Goal: Task Accomplishment & Management: Use online tool/utility

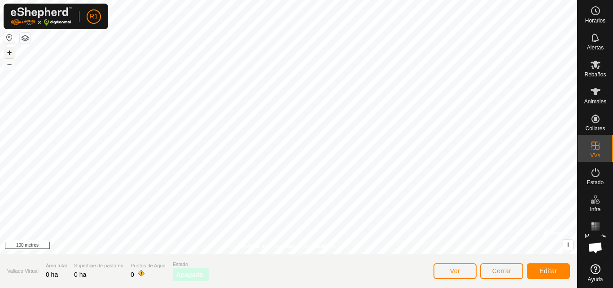
click at [10, 51] on font "+" at bounding box center [9, 52] width 5 height 9
click at [595, 174] on icon at bounding box center [595, 172] width 11 height 11
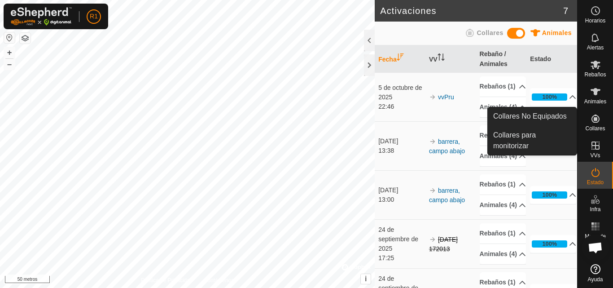
click at [593, 123] on icon at bounding box center [595, 118] width 11 height 11
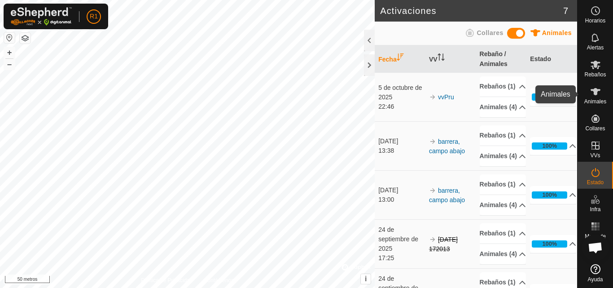
click at [598, 90] on icon at bounding box center [595, 91] width 10 height 7
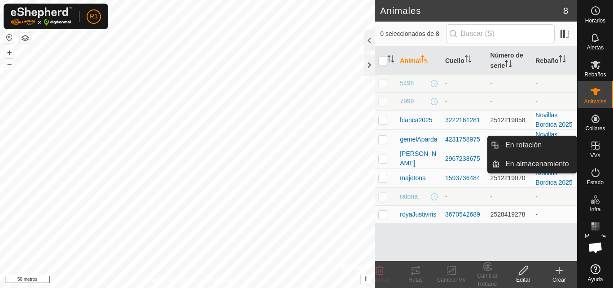
click at [600, 156] on div "VVs" at bounding box center [594, 148] width 35 height 27
click at [568, 140] on link "En rotación" at bounding box center [538, 145] width 77 height 18
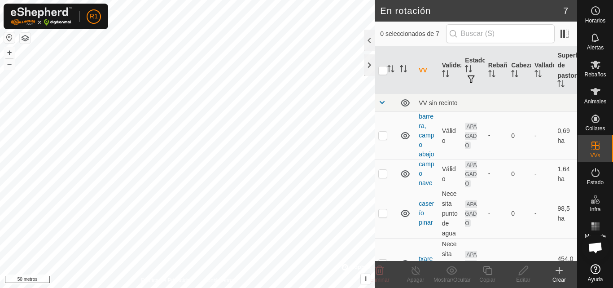
click at [557, 271] on icon at bounding box center [559, 270] width 11 height 11
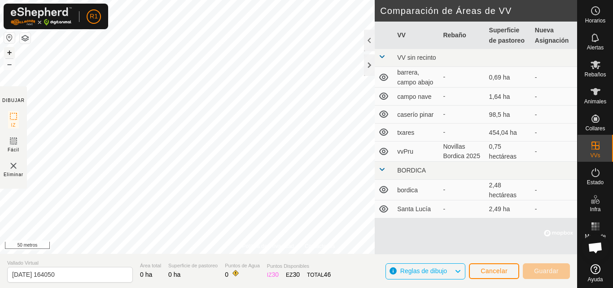
click at [10, 50] on font "+" at bounding box center [9, 52] width 5 height 9
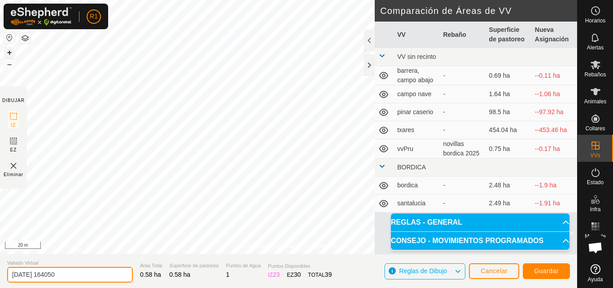
click at [98, 275] on input "[DATE] 164050" at bounding box center [70, 274] width 126 height 16
type input "2"
type input "8-10 nave"
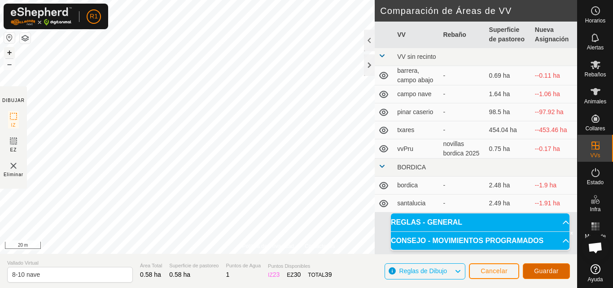
click at [541, 269] on span "Guardar" at bounding box center [546, 270] width 25 height 7
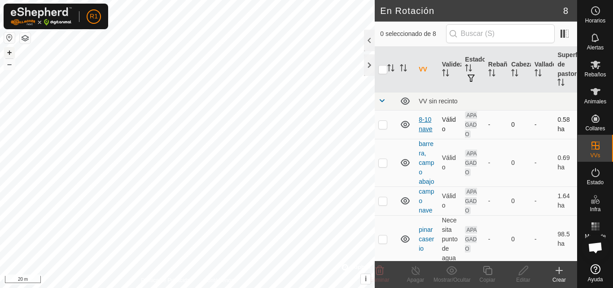
click at [428, 130] on link "8-10 nave" at bounding box center [425, 124] width 13 height 17
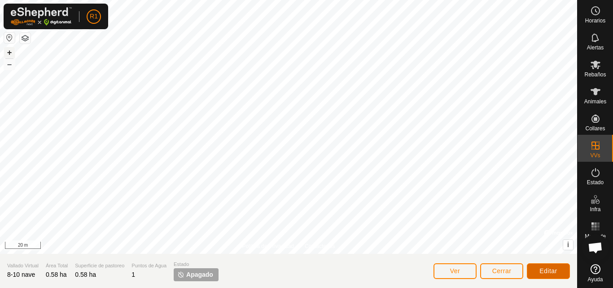
click at [556, 272] on span "Editar" at bounding box center [548, 270] width 18 height 7
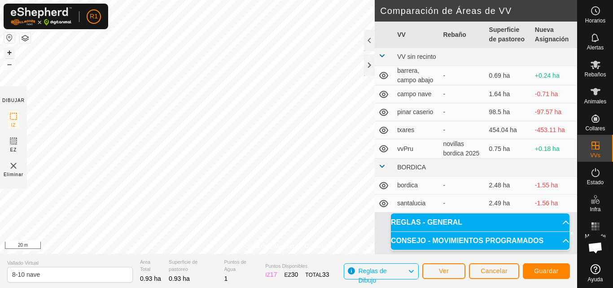
click at [10, 53] on button "+" at bounding box center [9, 52] width 11 height 11
click at [7, 68] on button "–" at bounding box center [9, 64] width 11 height 11
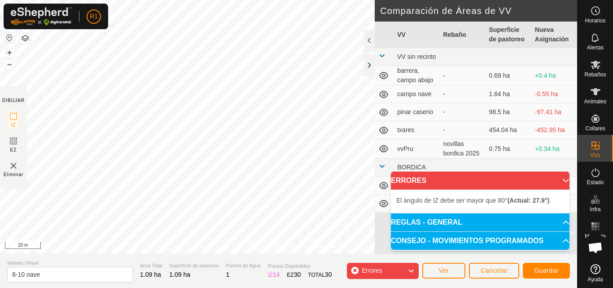
click at [20, 161] on div "Política de Privacidad Contáctenos Estado: APAGADO Tipo: Zona de Inclusión + – …" at bounding box center [288, 144] width 577 height 288
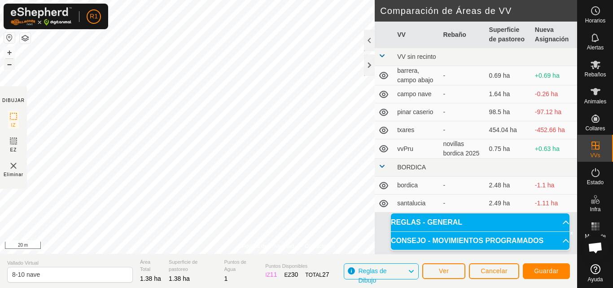
click at [8, 63] on button "–" at bounding box center [9, 64] width 11 height 11
click at [10, 53] on button "+" at bounding box center [9, 52] width 11 height 11
click at [11, 65] on button "–" at bounding box center [9, 64] width 11 height 11
click at [8, 54] on button "+" at bounding box center [9, 52] width 11 height 11
click at [11, 64] on button "–" at bounding box center [9, 64] width 11 height 11
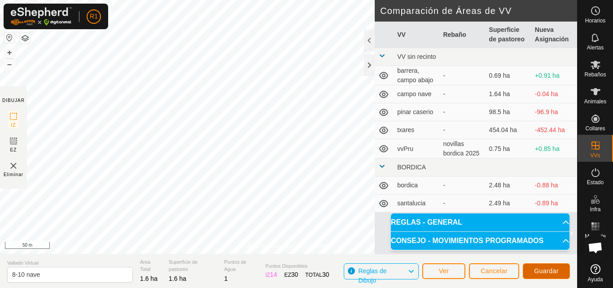
click at [551, 270] on span "Guardar" at bounding box center [546, 270] width 25 height 7
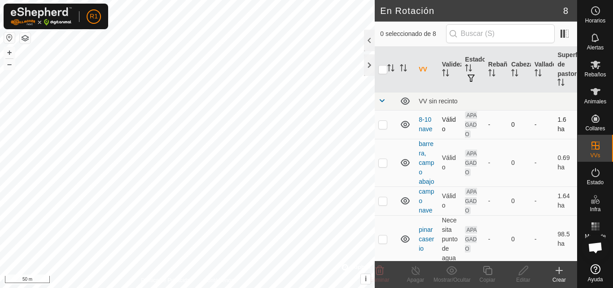
click at [448, 123] on td "Válido" at bounding box center [449, 124] width 23 height 29
click at [382, 126] on p-checkbox at bounding box center [382, 124] width 9 height 7
click at [382, 125] on p-checkbox at bounding box center [382, 124] width 9 height 7
checkbox input "false"
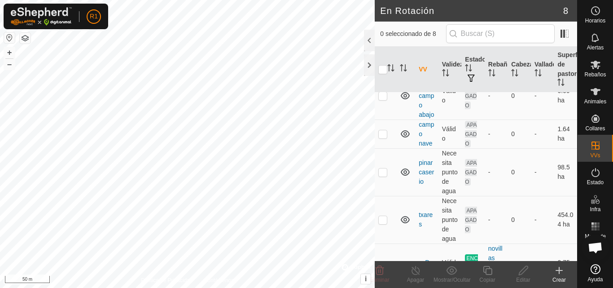
scroll to position [68, 0]
click at [379, 174] on p-checkbox at bounding box center [382, 170] width 9 height 7
click at [448, 271] on icon at bounding box center [451, 270] width 11 height 11
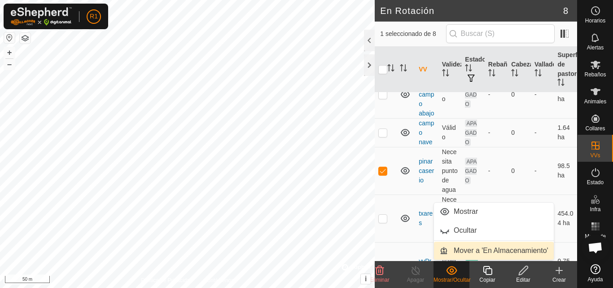
click at [467, 246] on link "Mover a 'En Almacenamiento'" at bounding box center [494, 250] width 120 height 18
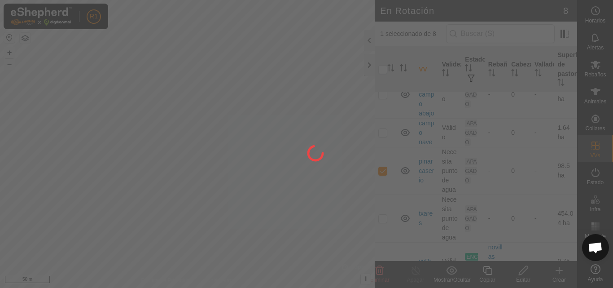
checkbox input "false"
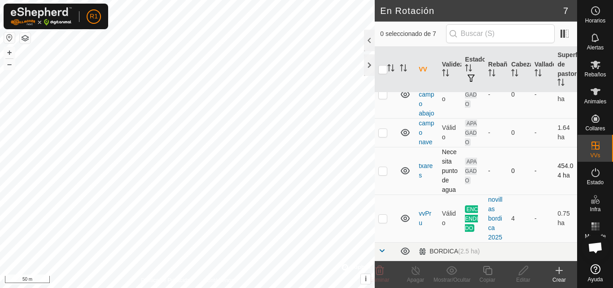
click at [385, 183] on td at bounding box center [386, 171] width 22 height 48
click at [453, 270] on icon at bounding box center [451, 270] width 11 height 9
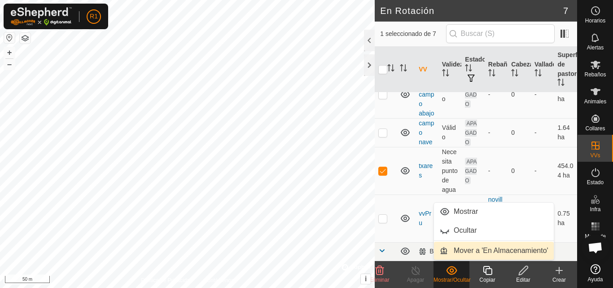
click at [455, 249] on link "Mover a 'En Almacenamiento'" at bounding box center [494, 250] width 120 height 18
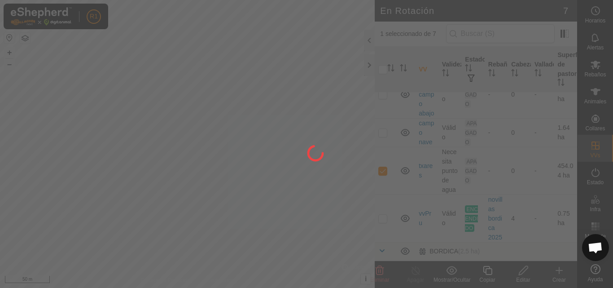
checkbox input "false"
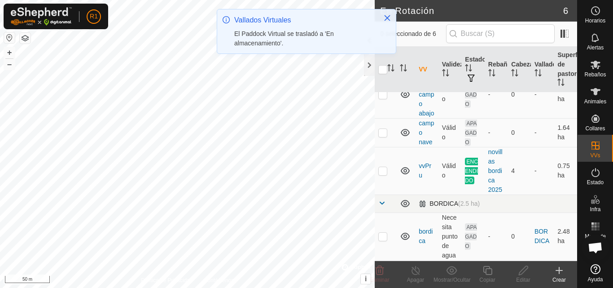
click at [380, 206] on span at bounding box center [381, 202] width 7 height 7
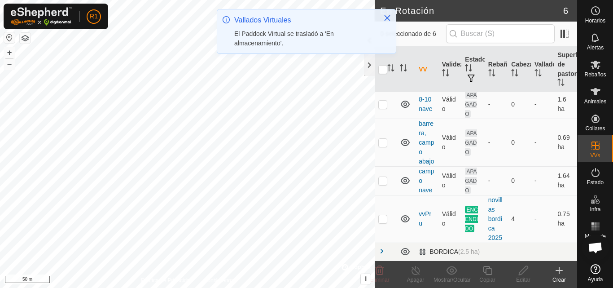
scroll to position [30, 0]
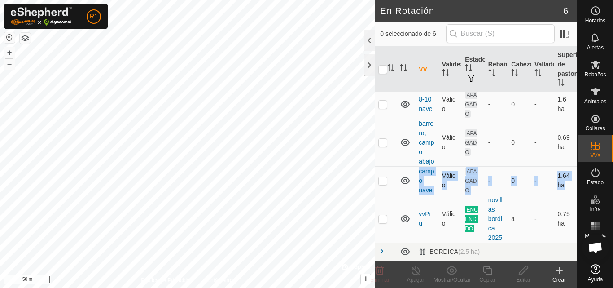
drag, startPoint x: 390, startPoint y: 228, endPoint x: 391, endPoint y: 168, distance: 59.7
click at [391, 168] on tbody "VV sin recinto 8-10 nave Válido APAGADO - 0 - 1.6 ha barrera, campo abajo Válid…" at bounding box center [476, 166] width 202 height 188
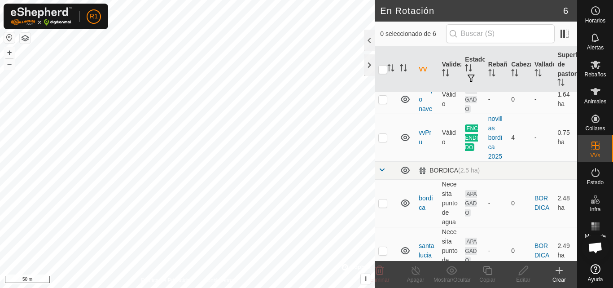
scroll to position [111, 0]
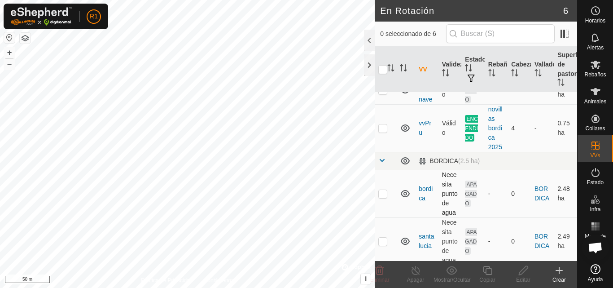
click at [384, 197] on p-checkbox at bounding box center [382, 193] width 9 height 7
click at [450, 272] on icon at bounding box center [451, 270] width 11 height 11
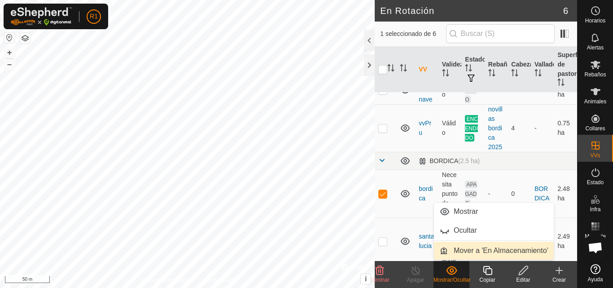
click at [457, 246] on link "Mover a 'En Almacenamiento'" at bounding box center [494, 250] width 120 height 18
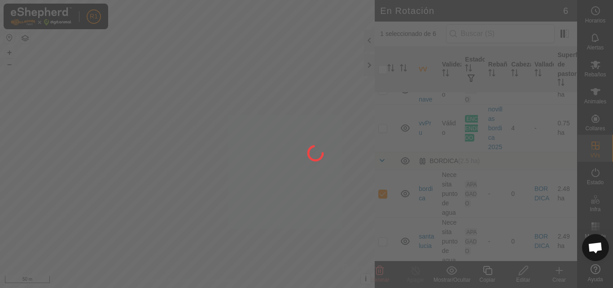
checkbox input "false"
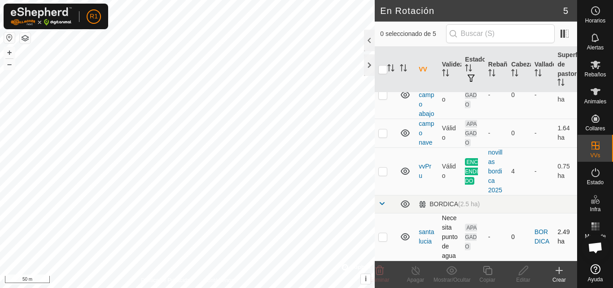
click at [382, 235] on p-checkbox at bounding box center [382, 236] width 9 height 7
click at [452, 274] on icon at bounding box center [451, 270] width 11 height 9
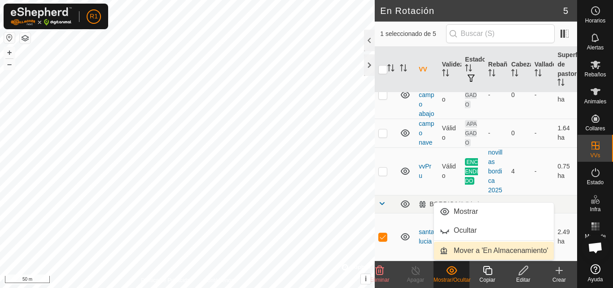
click at [458, 249] on link "Mover a 'En Almacenamiento'" at bounding box center [494, 250] width 120 height 18
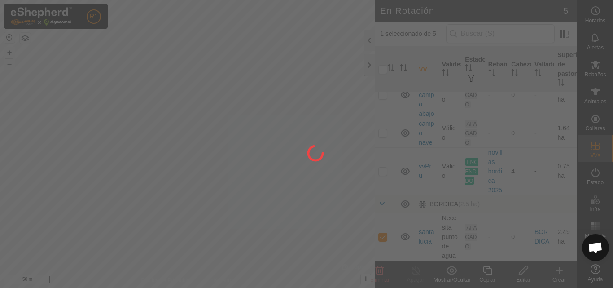
checkbox input "false"
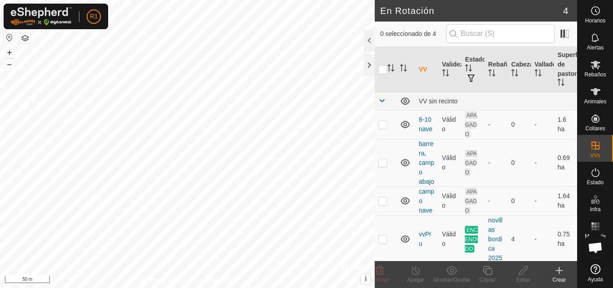
scroll to position [12, 0]
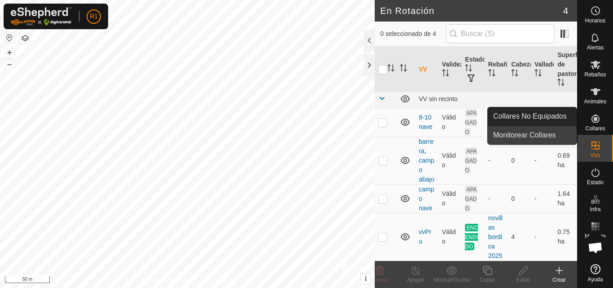
click at [568, 133] on link "Monitorear Collares" at bounding box center [532, 135] width 89 height 18
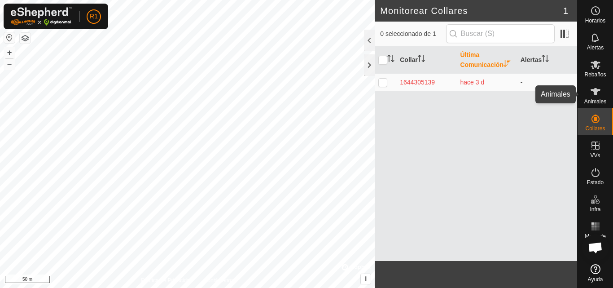
click at [598, 87] on icon at bounding box center [595, 91] width 11 height 11
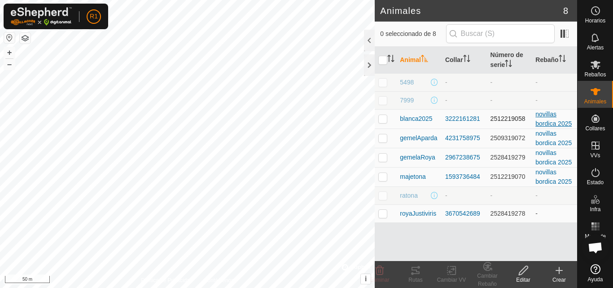
click at [548, 120] on div "novillas bordica 2025" at bounding box center [554, 118] width 38 height 19
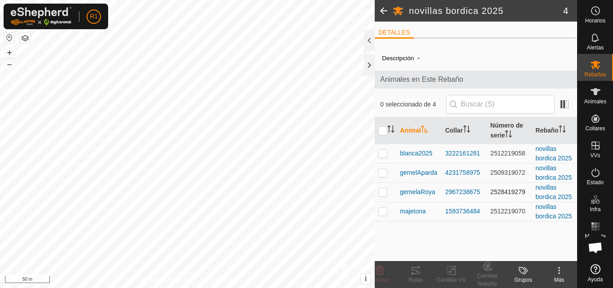
click at [382, 193] on p-checkbox at bounding box center [382, 191] width 9 height 7
checkbox input "true"
click at [380, 214] on p-checkbox at bounding box center [382, 210] width 9 height 7
checkbox input "true"
click at [381, 155] on p-checkbox at bounding box center [382, 152] width 9 height 7
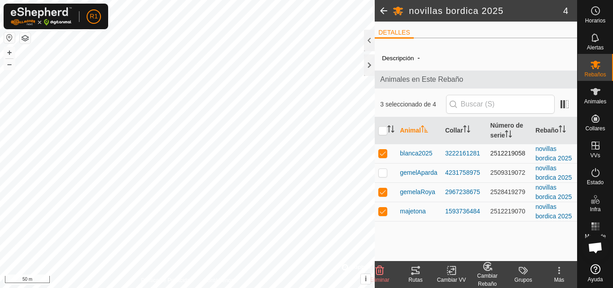
checkbox input "true"
click at [381, 172] on p-checkbox at bounding box center [382, 172] width 9 height 7
checkbox input "true"
click at [449, 272] on icon at bounding box center [451, 270] width 6 height 6
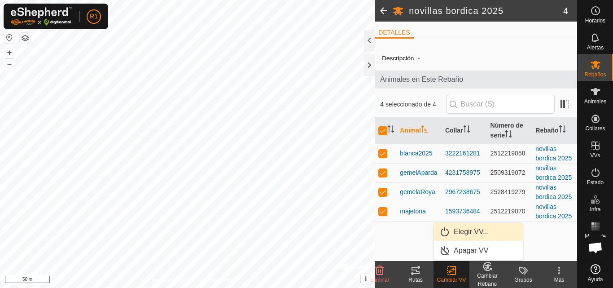
click at [472, 229] on link "Elegir VV..." at bounding box center [478, 231] width 89 height 18
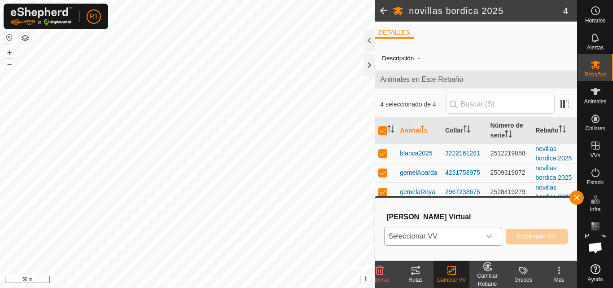
click at [475, 237] on span "Seleccionar VV" at bounding box center [432, 236] width 96 height 18
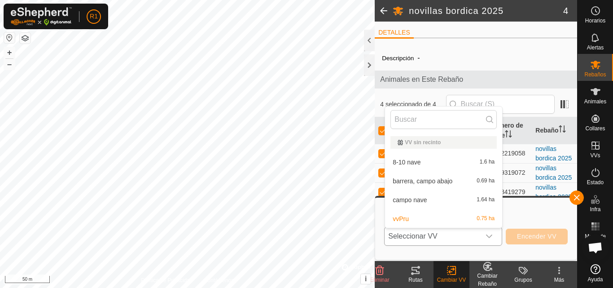
click at [449, 162] on li "8-10 nave 1.6 ha" at bounding box center [443, 162] width 117 height 18
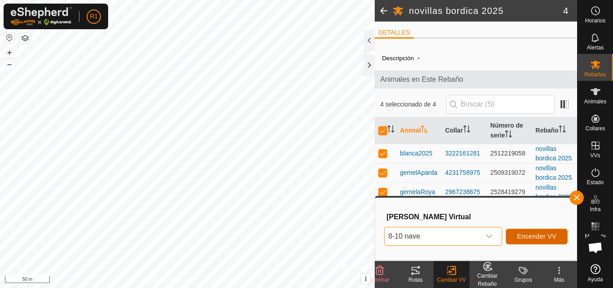
click at [523, 236] on span "Encender VV" at bounding box center [536, 235] width 39 height 7
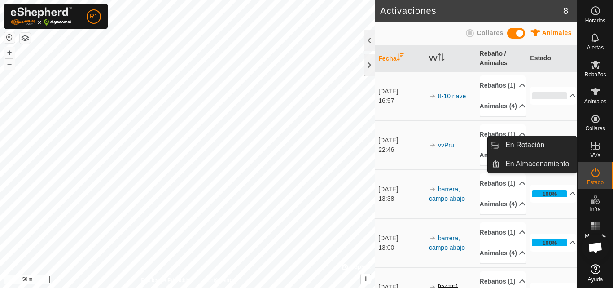
click at [590, 145] on icon at bounding box center [595, 145] width 11 height 11
click at [534, 137] on link "En Rotación" at bounding box center [538, 145] width 77 height 18
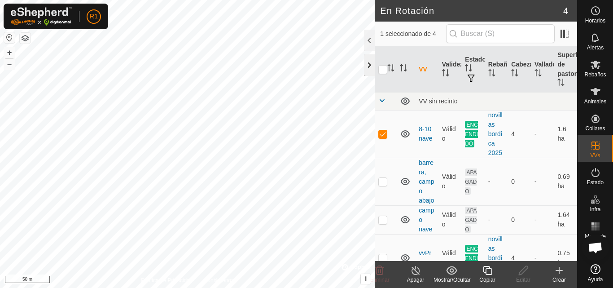
click at [366, 72] on div at bounding box center [369, 65] width 11 height 22
